Goal: Download file/media

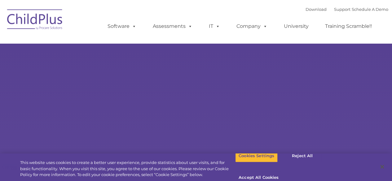
select select "MEDIUM"
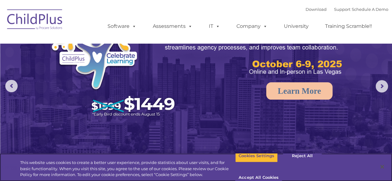
scroll to position [0, 0]
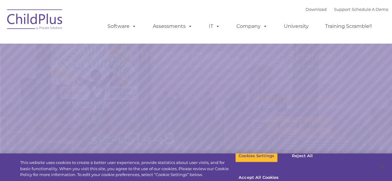
select select "MEDIUM"
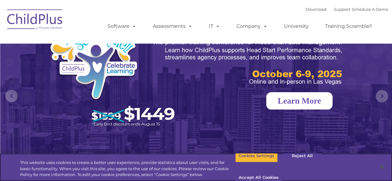
scroll to position [25, 0]
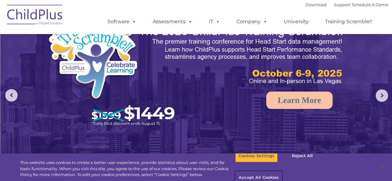
click at [282, 172] on button "Accept All Cookies" at bounding box center [258, 178] width 47 height 13
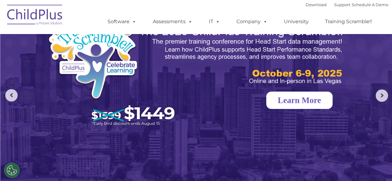
scroll to position [0, 0]
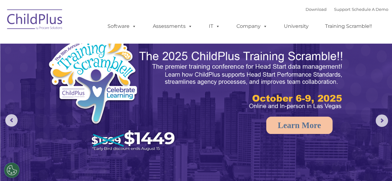
click at [305, 6] on div "Download Support | Schedule A Demo " at bounding box center [346, 9] width 83 height 9
click at [305, 7] on div "Download Support | Schedule A Demo " at bounding box center [346, 9] width 83 height 9
click at [305, 9] on link "Download" at bounding box center [315, 9] width 21 height 5
